Goal: Find specific page/section: Find specific page/section

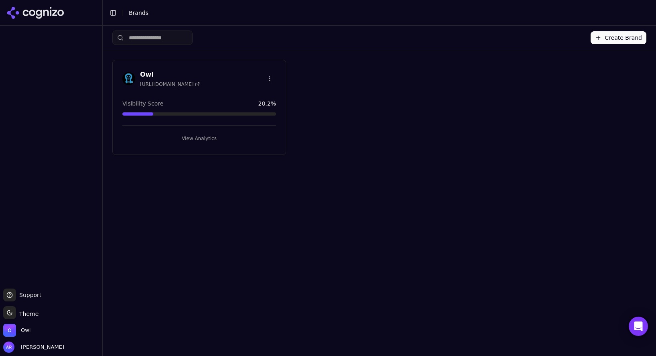
click at [149, 73] on h3 "Owl" at bounding box center [170, 75] width 60 height 10
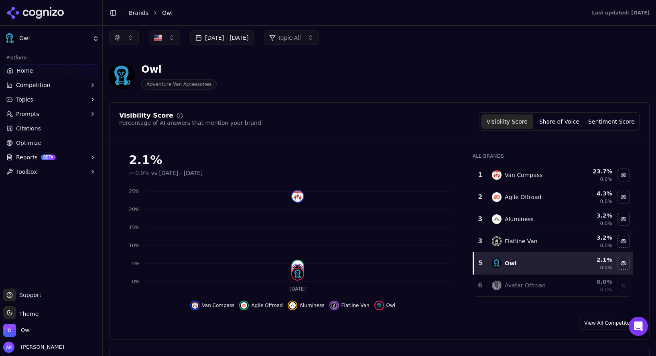
click at [556, 120] on button "Share of Voice" at bounding box center [559, 121] width 52 height 14
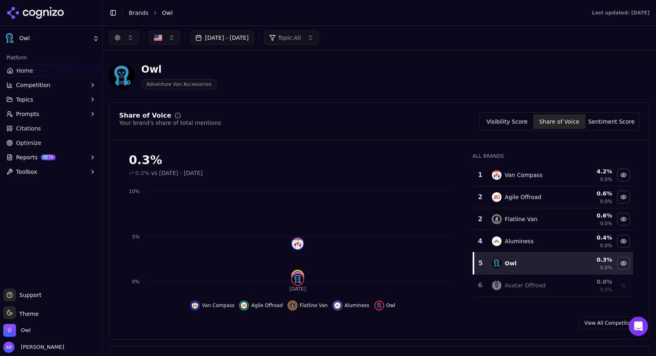
click at [510, 122] on button "Visibility Score" at bounding box center [507, 121] width 52 height 14
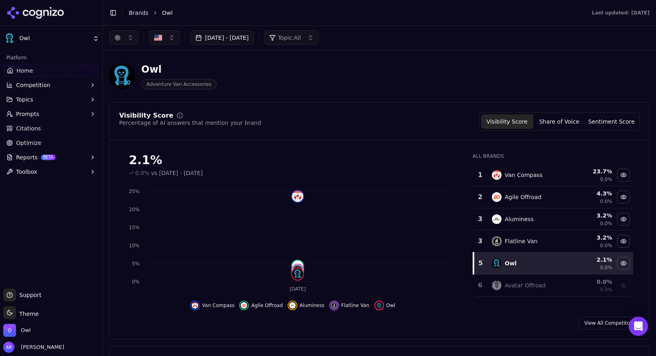
click at [621, 120] on button "Sentiment Score" at bounding box center [611, 121] width 52 height 14
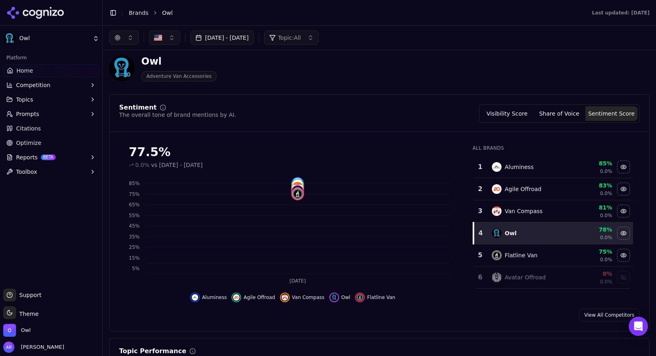
scroll to position [6, 0]
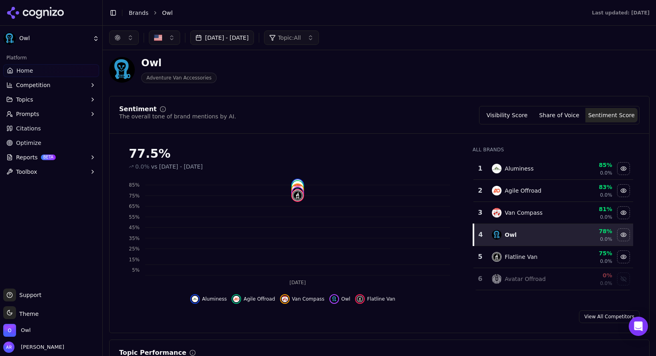
click at [574, 118] on button "Share of Voice" at bounding box center [559, 115] width 52 height 14
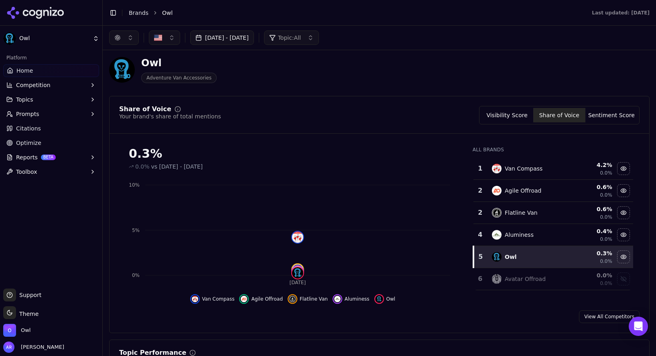
click at [518, 117] on button "Visibility Score" at bounding box center [507, 115] width 52 height 14
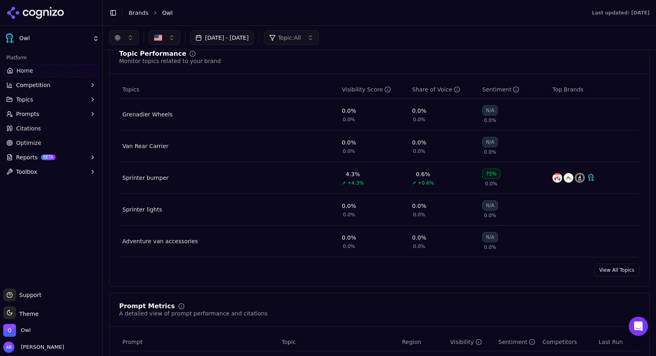
scroll to position [306, 0]
click at [29, 97] on span "Topics" at bounding box center [24, 99] width 17 height 8
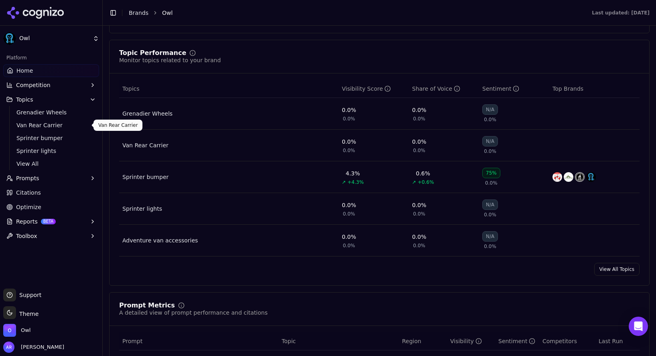
click at [35, 125] on span "Van Rear Carrier" at bounding box center [51, 125] width 70 height 8
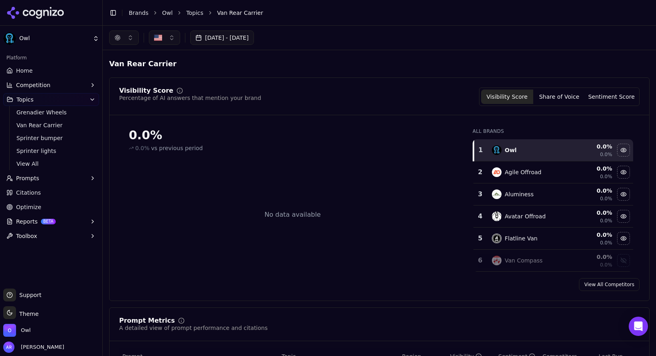
click at [564, 93] on button "Share of Voice" at bounding box center [559, 96] width 52 height 14
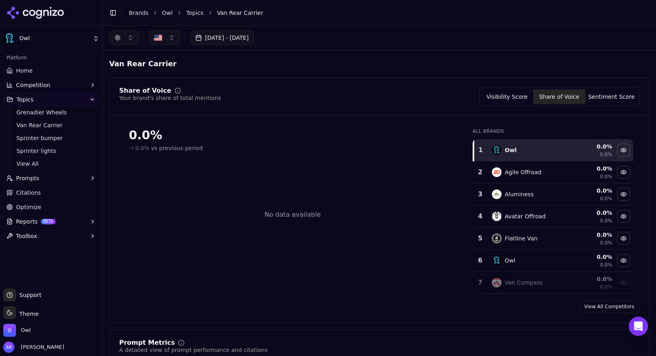
click at [517, 95] on button "Visibility Score" at bounding box center [507, 96] width 52 height 14
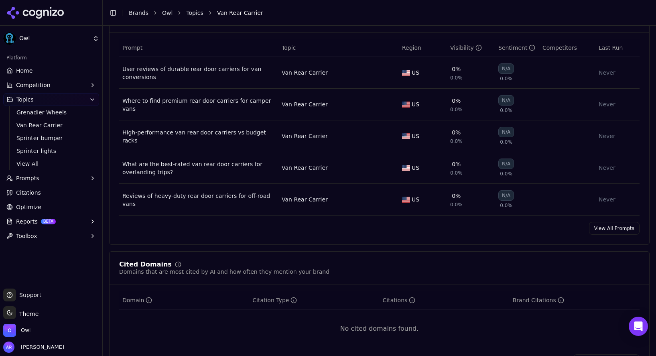
scroll to position [316, 0]
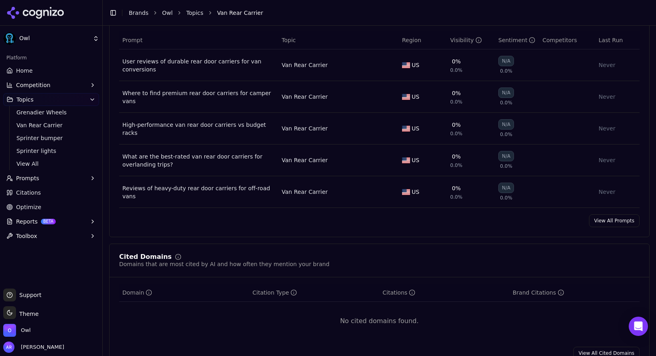
click at [617, 222] on link "View All Prompts" at bounding box center [614, 220] width 51 height 13
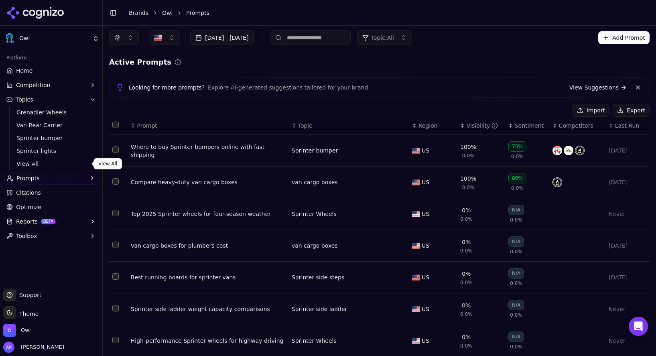
click at [24, 162] on span "View All" at bounding box center [51, 164] width 70 height 8
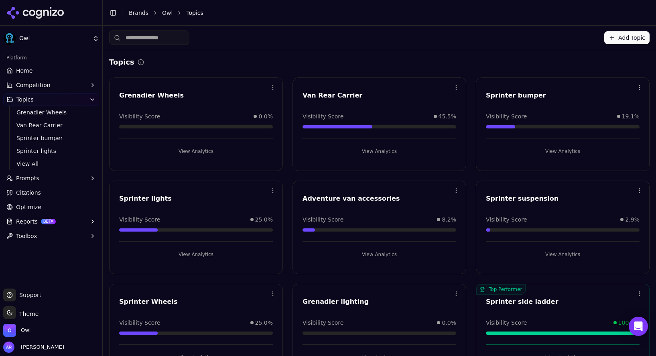
click at [381, 148] on button "View Analytics" at bounding box center [379, 151] width 154 height 13
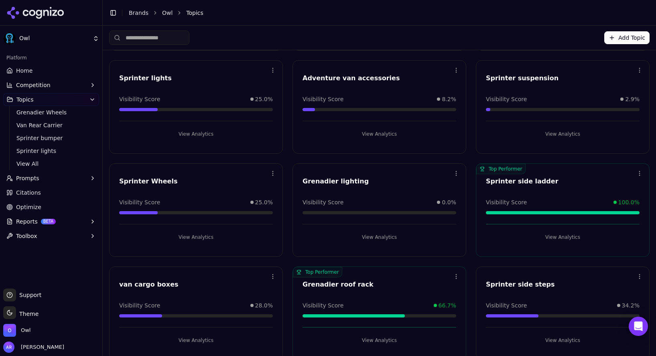
scroll to position [131, 0]
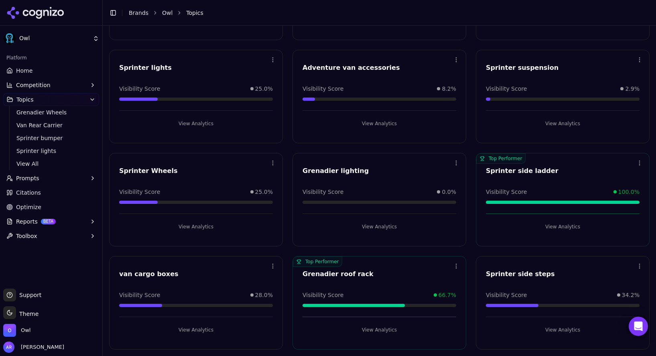
click at [564, 327] on button "View Analytics" at bounding box center [563, 329] width 154 height 13
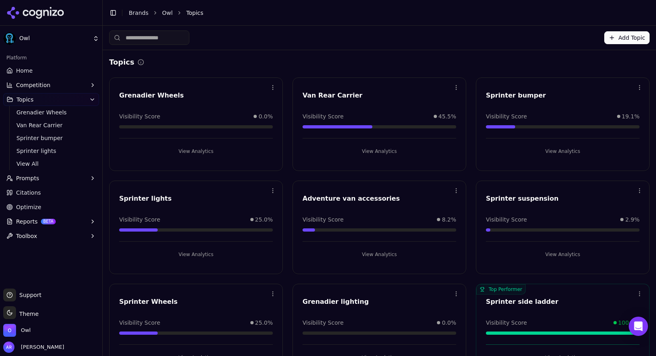
scroll to position [131, 0]
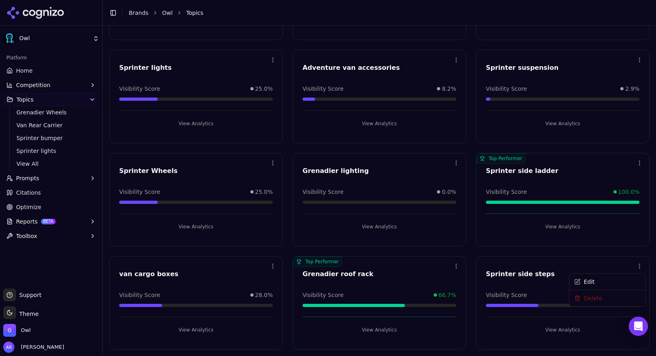
click at [635, 265] on html "Owl Platform Home Competition Topics Grenadier Wheels Van Rear Carrier Sprinter…" at bounding box center [328, 178] width 656 height 356
click at [539, 273] on html "Owl Platform Home Competition Topics Grenadier Wheels Van Rear Carrier Sprinter…" at bounding box center [328, 178] width 656 height 356
click at [562, 331] on button "View Analytics" at bounding box center [563, 329] width 154 height 13
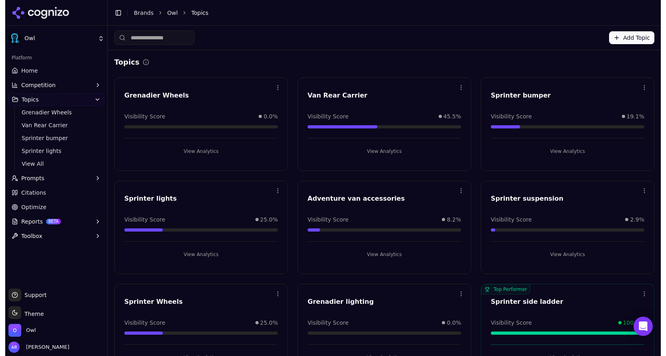
scroll to position [131, 0]
